Goal: Check status

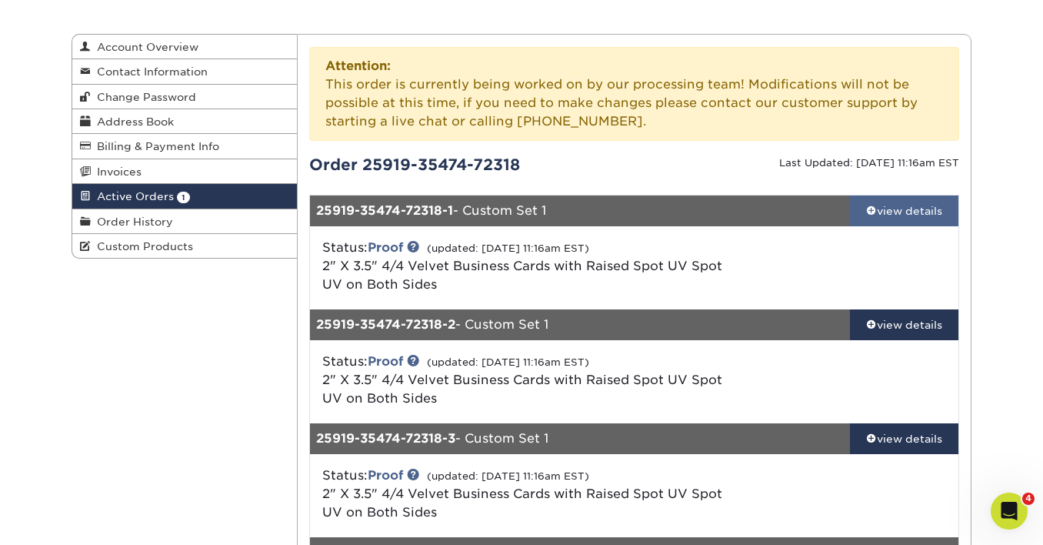
click at [886, 206] on div "view details" at bounding box center [904, 210] width 108 height 15
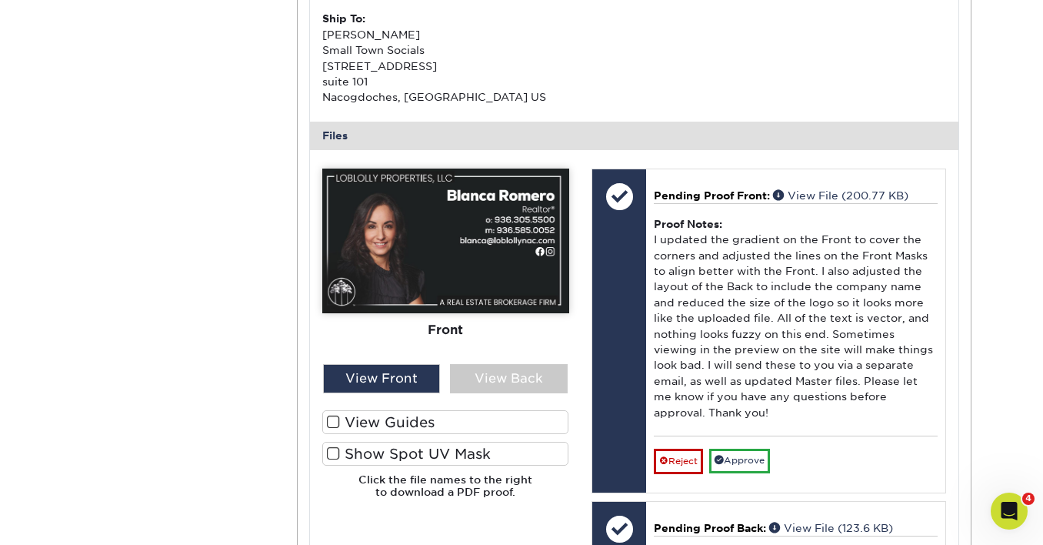
scroll to position [624, 0]
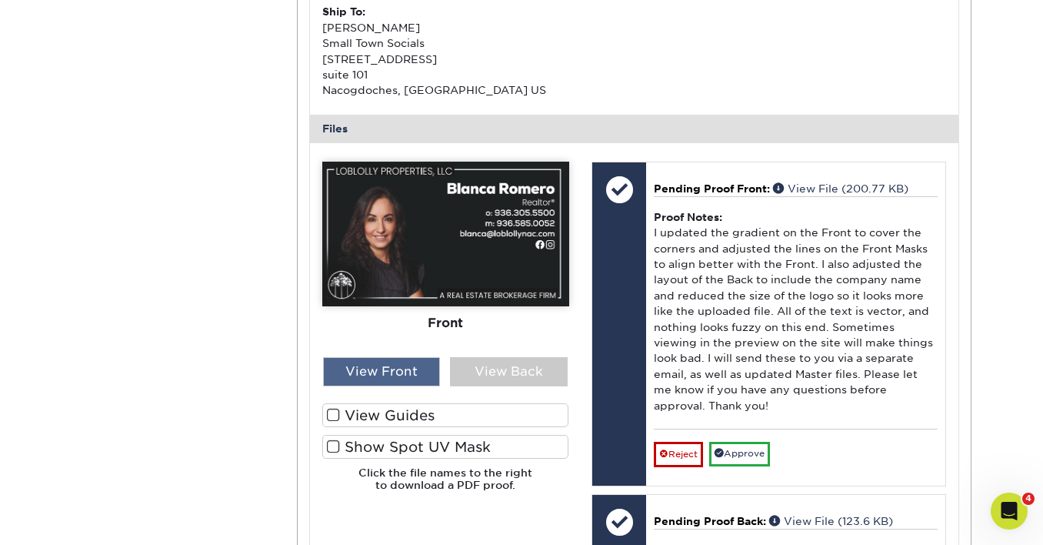
click at [363, 365] on div "View Front" at bounding box center [382, 371] width 118 height 29
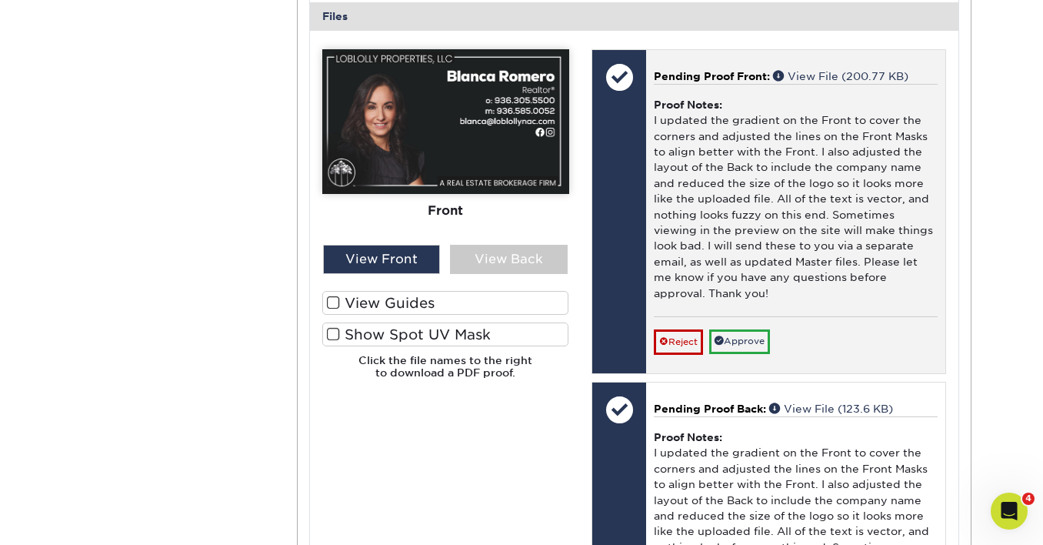
scroll to position [737, 0]
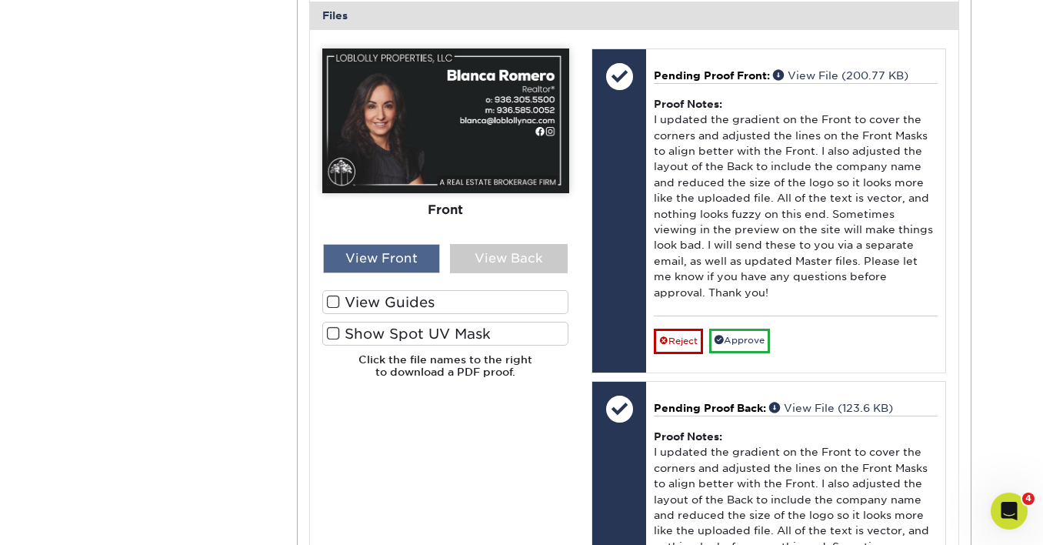
click at [361, 258] on div "View Front" at bounding box center [382, 258] width 118 height 29
click at [432, 148] on img at bounding box center [445, 120] width 247 height 145
click at [405, 251] on div "View Front" at bounding box center [382, 258] width 118 height 29
click at [403, 165] on img at bounding box center [445, 120] width 247 height 145
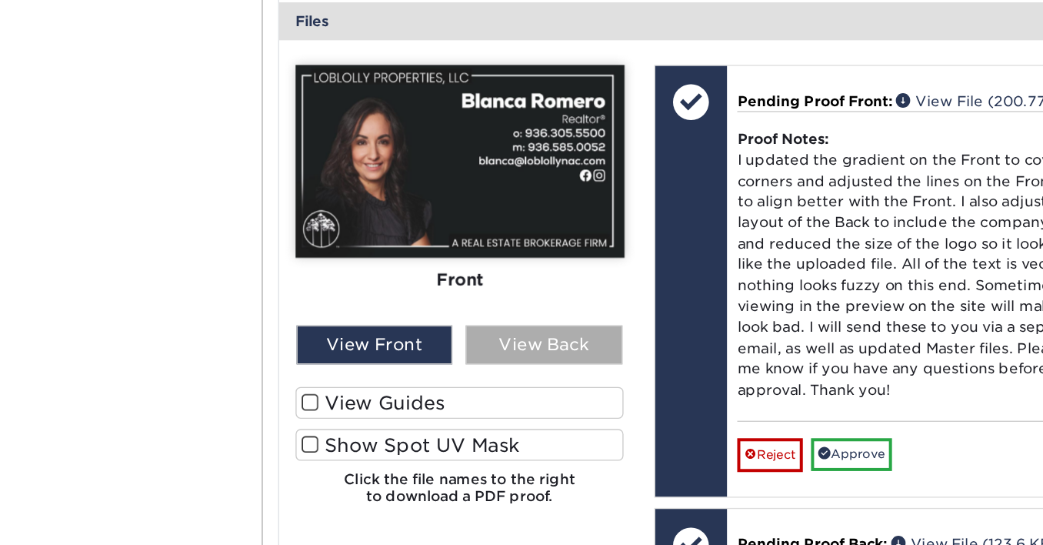
click at [503, 265] on div "View Back" at bounding box center [509, 258] width 118 height 29
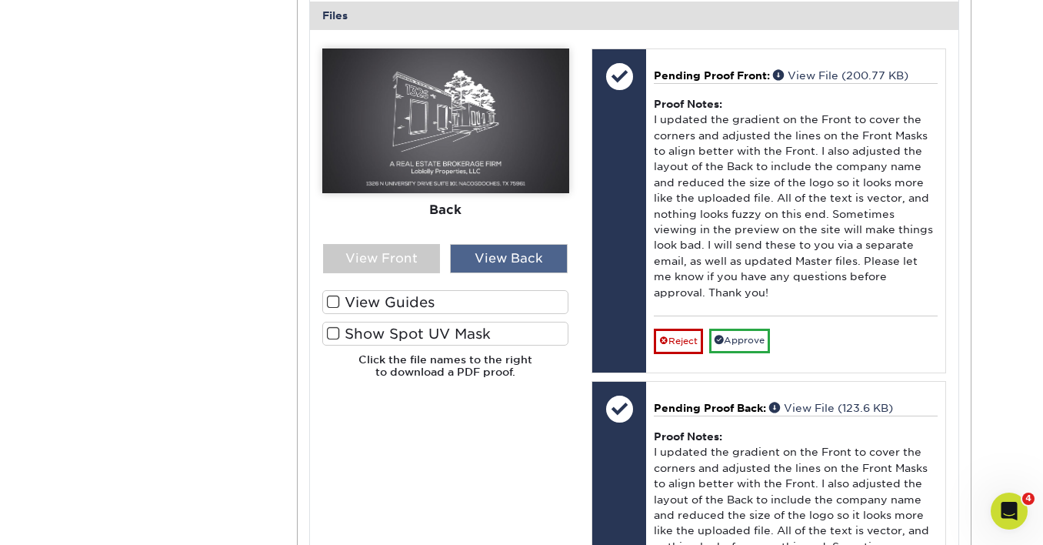
click at [492, 255] on div "View Back" at bounding box center [509, 258] width 118 height 29
click at [399, 256] on div "View Front" at bounding box center [382, 258] width 118 height 29
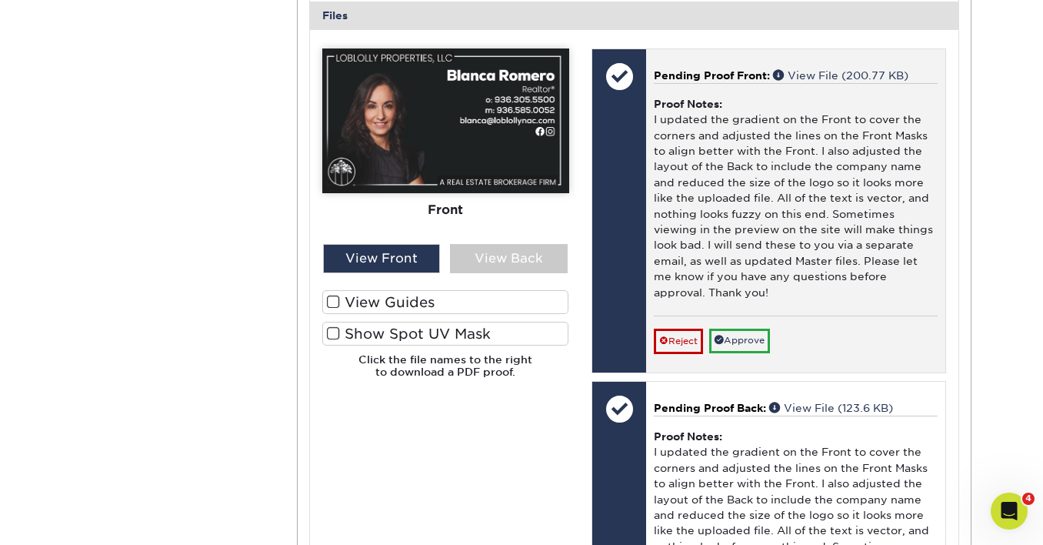
click at [719, 252] on div "Proof Notes: I updated the gradient on the Front to cover the corners and adjus…" at bounding box center [796, 199] width 284 height 232
click at [711, 184] on div "Proof Notes: I updated the gradient on the Front to cover the corners and adjus…" at bounding box center [796, 199] width 284 height 232
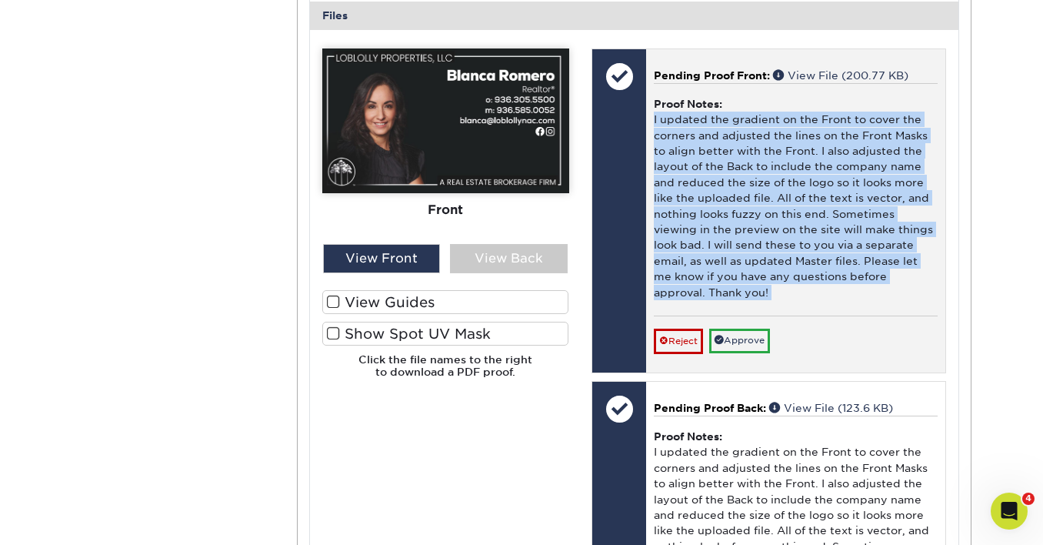
click at [711, 183] on div "Proof Notes: I updated the gradient on the Front to cover the corners and adjus…" at bounding box center [796, 199] width 284 height 232
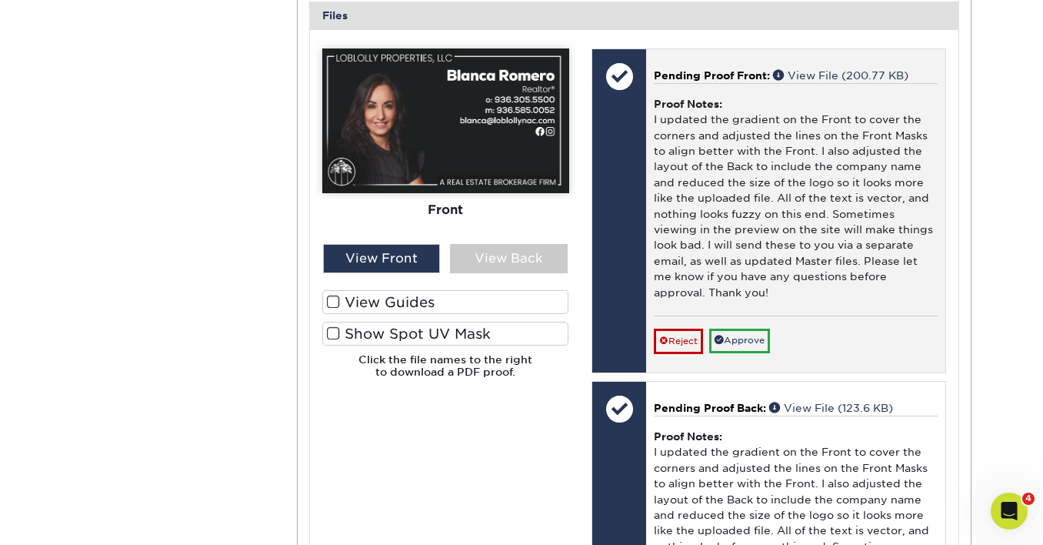
click at [768, 238] on div "Proof Notes: I updated the gradient on the Front to cover the corners and adjus…" at bounding box center [796, 199] width 284 height 232
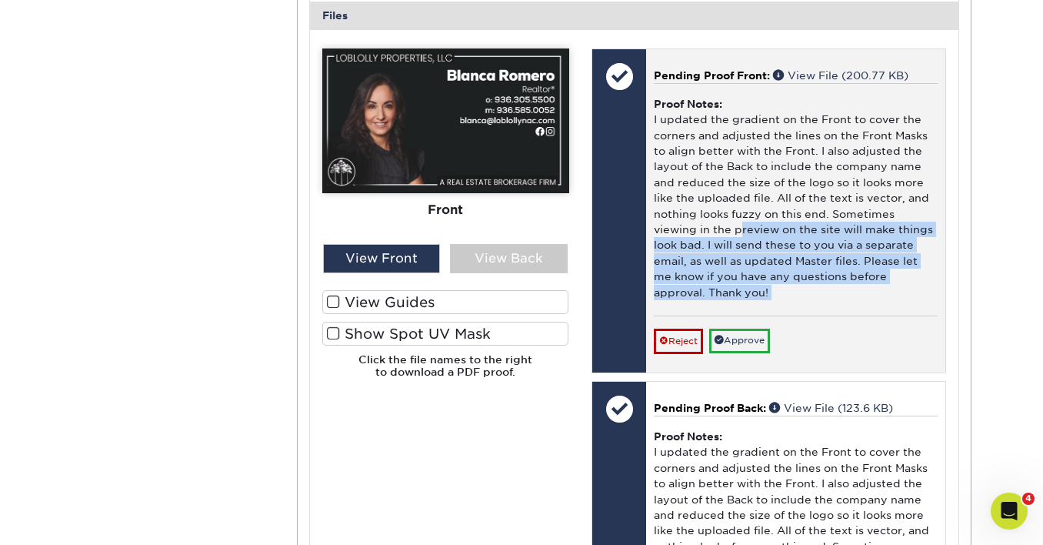
drag, startPoint x: 741, startPoint y: 228, endPoint x: 761, endPoint y: 304, distance: 78.0
click at [760, 304] on div "Proof Notes: I updated the gradient on the Front to cover the corners and adjus…" at bounding box center [796, 199] width 284 height 232
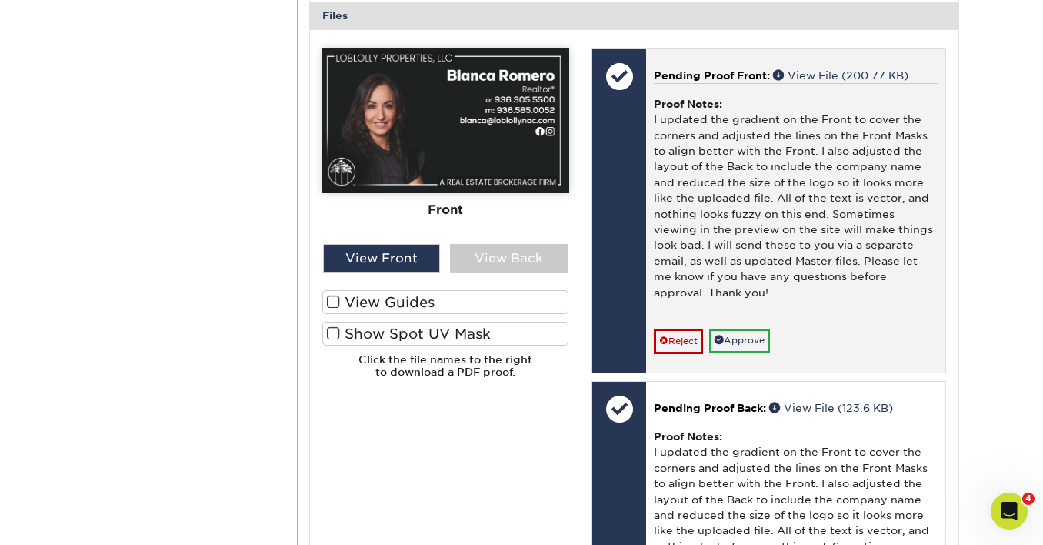
click at [719, 162] on div "Proof Notes: I updated the gradient on the Front to cover the corners and adjus…" at bounding box center [796, 199] width 284 height 232
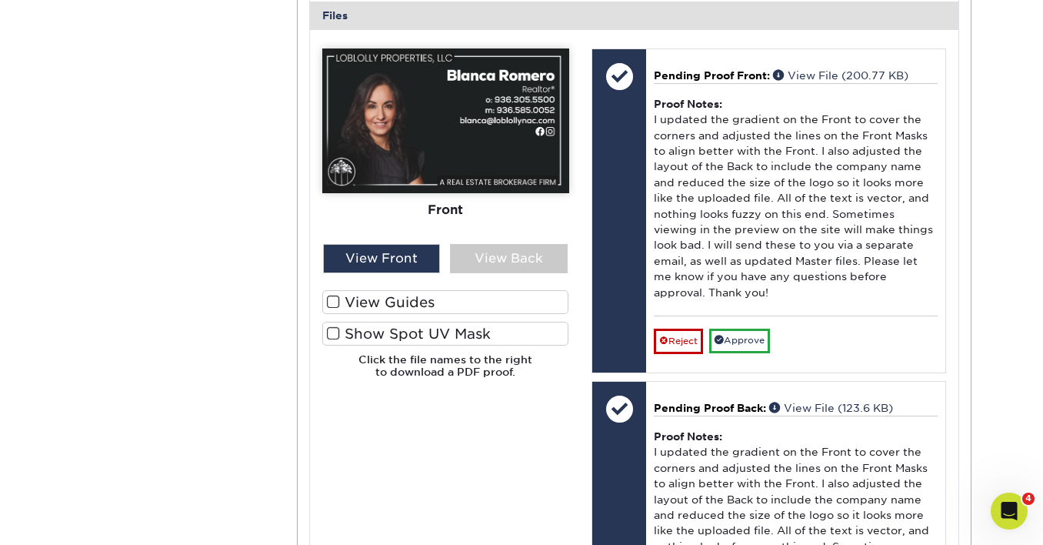
click at [335, 301] on span at bounding box center [333, 302] width 13 height 15
click at [0, 0] on input "View Guides" at bounding box center [0, 0] width 0 height 0
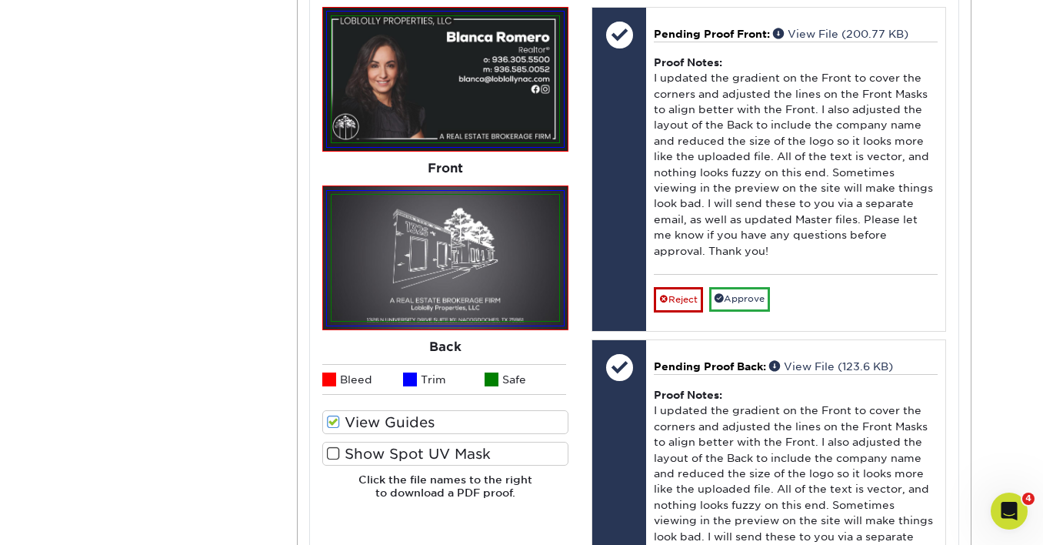
scroll to position [782, 0]
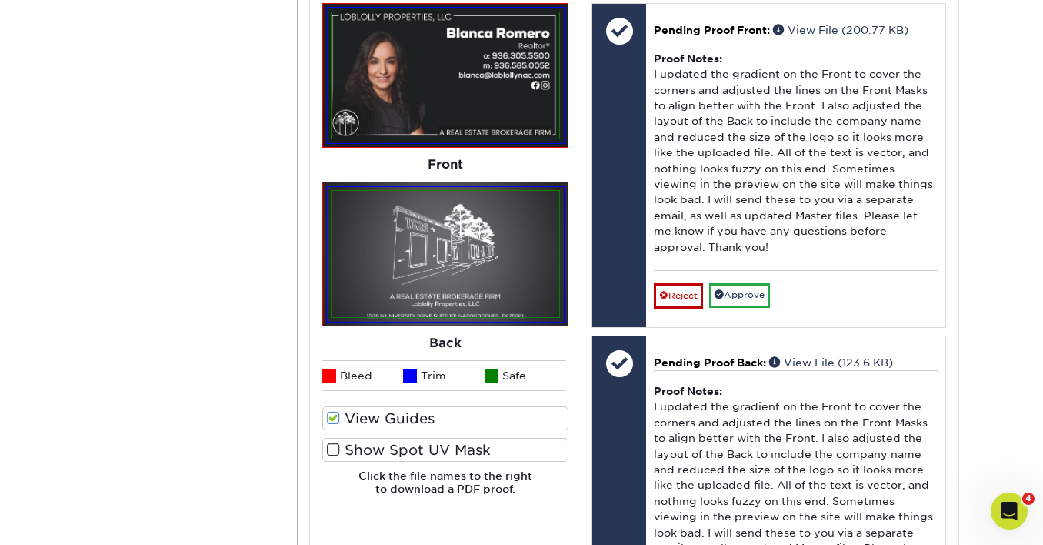
click at [332, 421] on span at bounding box center [333, 418] width 13 height 15
click at [0, 0] on input "View Guides" at bounding box center [0, 0] width 0 height 0
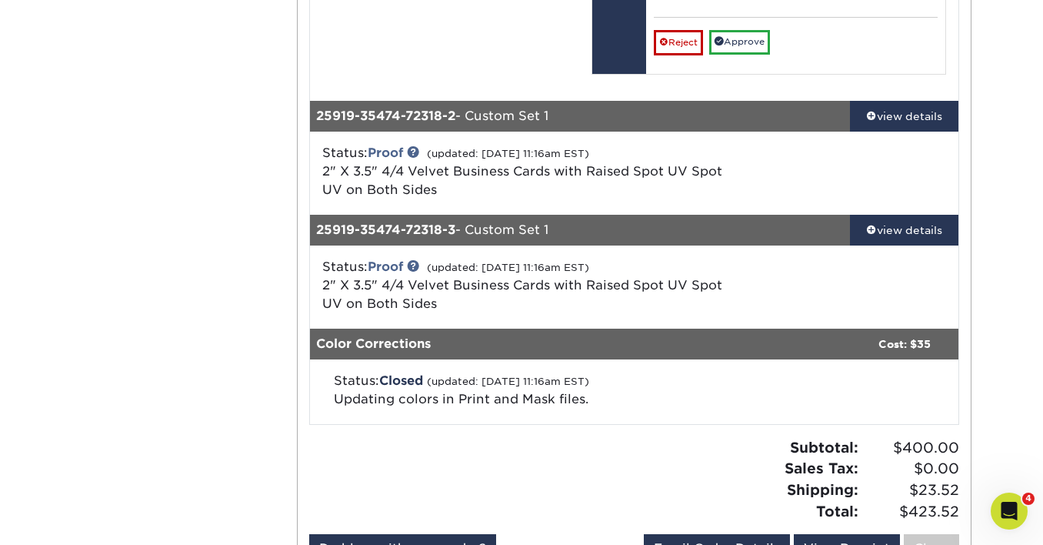
scroll to position [1973, 0]
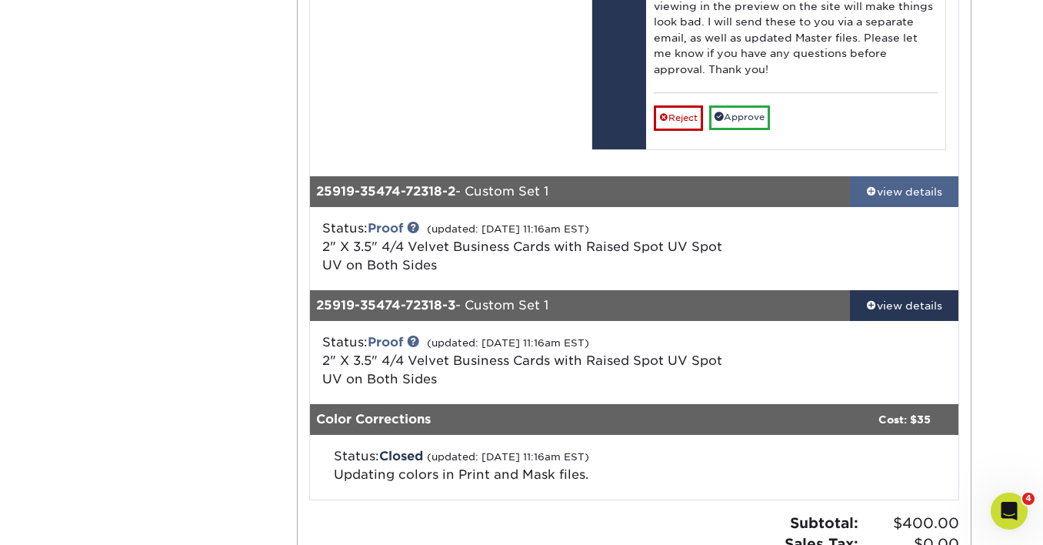
click at [901, 207] on link "view details" at bounding box center [904, 191] width 108 height 31
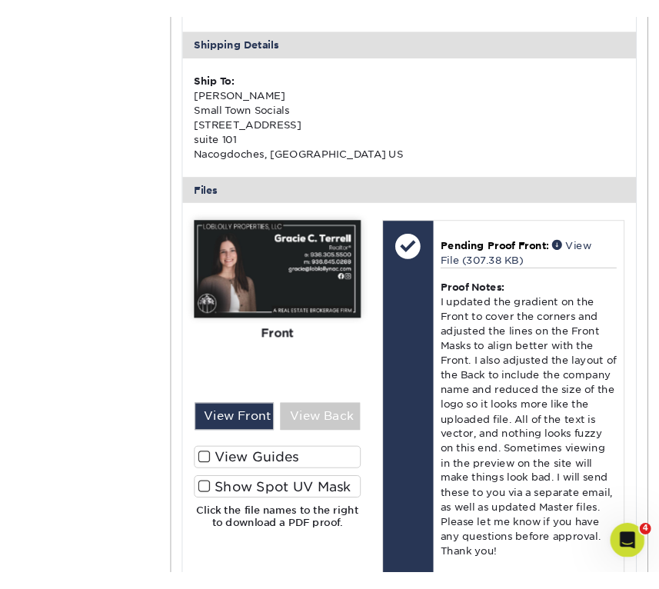
scroll to position [2964, 0]
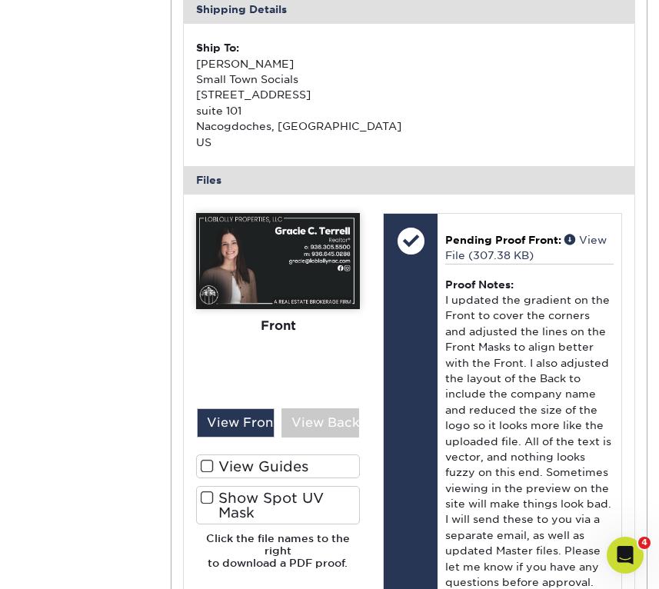
click at [221, 231] on img at bounding box center [278, 261] width 164 height 96
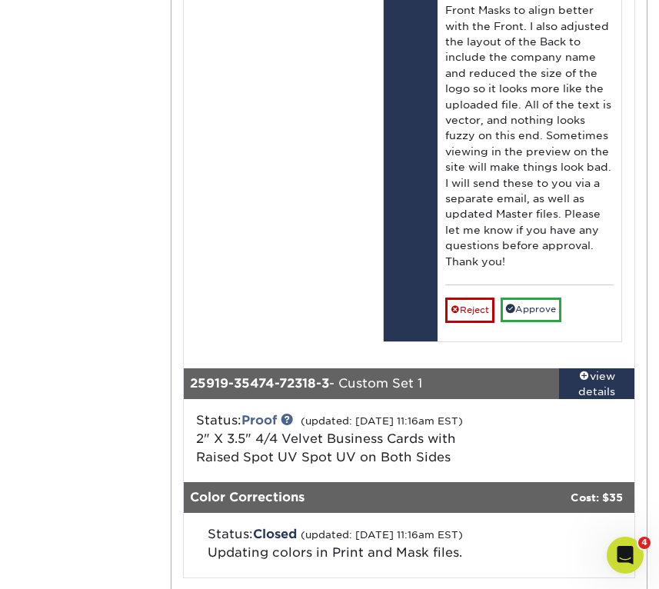
scroll to position [4895, 0]
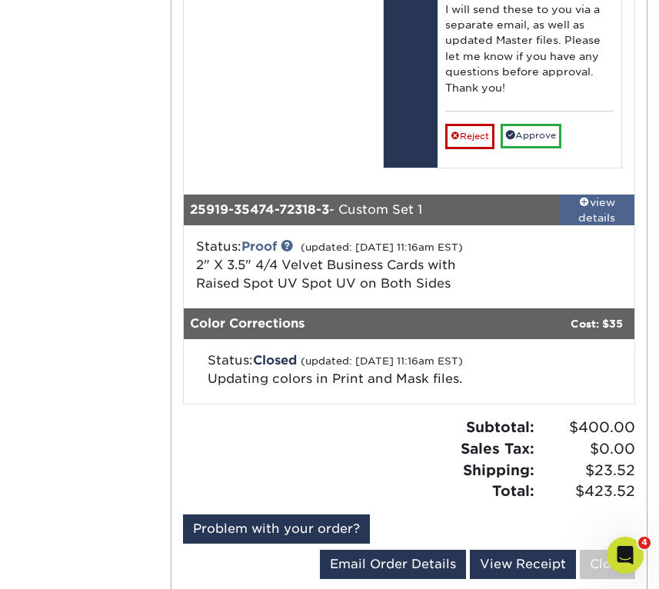
click at [604, 210] on div "view details" at bounding box center [596, 211] width 75 height 32
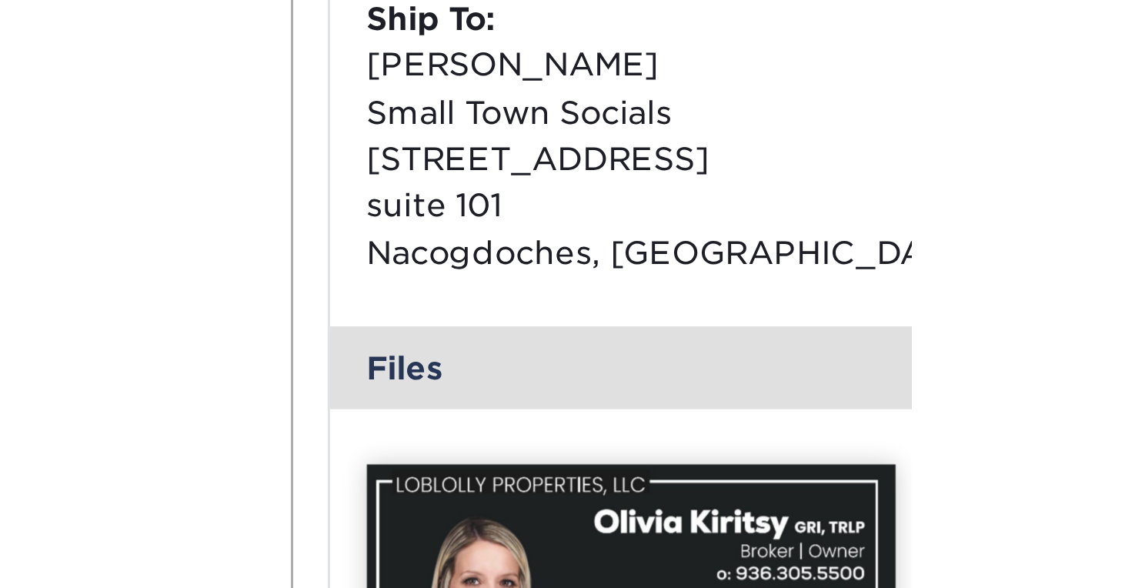
scroll to position [4175, 0]
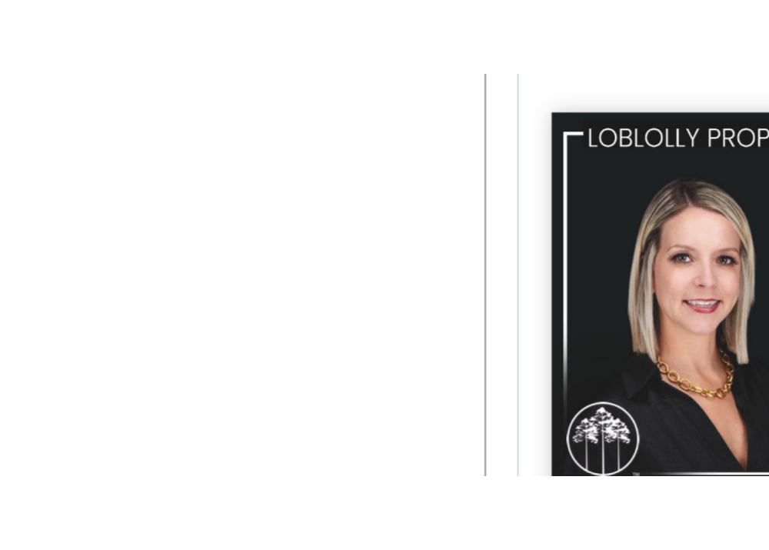
scroll to position [4633, 0]
